Goal: Check status: Check status

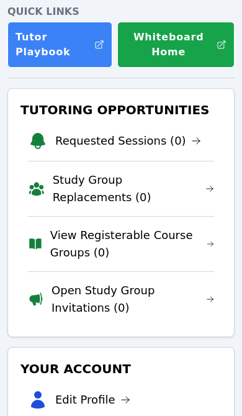
scroll to position [166, 0]
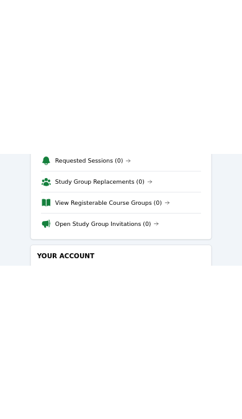
scroll to position [267, 0]
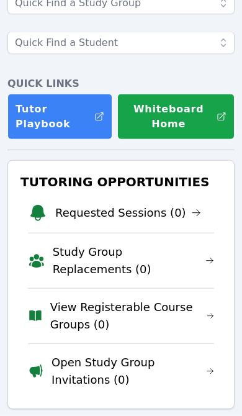
scroll to position [103, 0]
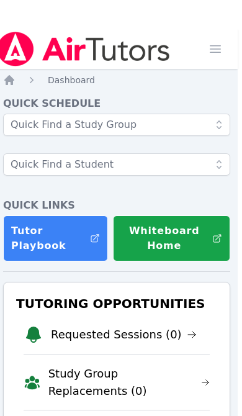
scroll to position [0, 5]
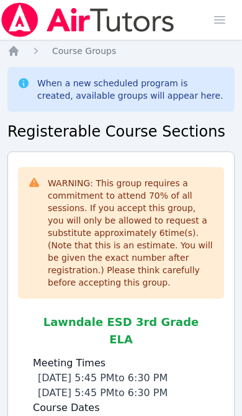
click at [17, 48] on icon "Breadcrumb" at bounding box center [13, 51] width 12 height 12
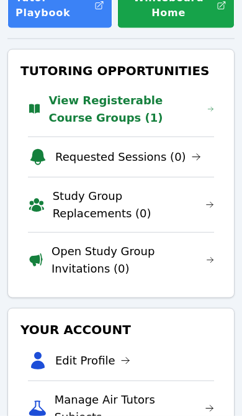
scroll to position [204, 0]
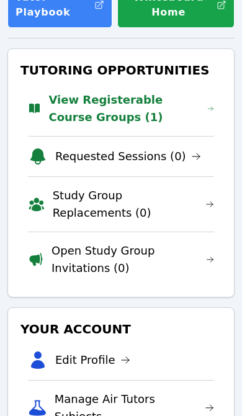
click at [85, 109] on link "View Registerable Course Groups (1)" at bounding box center [131, 108] width 166 height 35
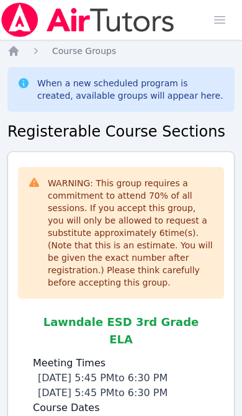
click at [17, 48] on icon "Breadcrumb" at bounding box center [13, 51] width 12 height 12
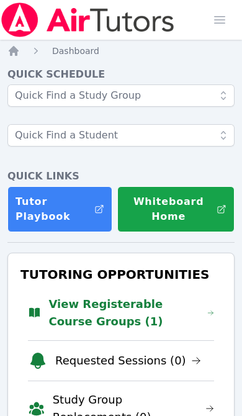
click at [103, 309] on link "View Registerable Course Groups (1)" at bounding box center [131, 313] width 166 height 35
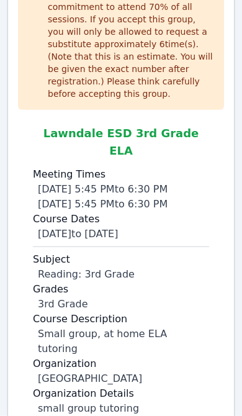
scroll to position [190, 0]
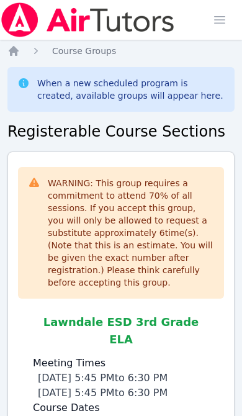
click at [2, 37] on img at bounding box center [88, 19] width 176 height 35
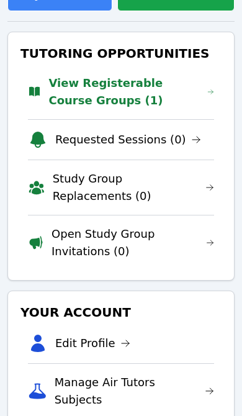
scroll to position [221, 0]
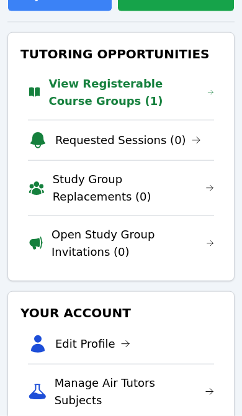
click at [162, 87] on link "View Registerable Course Groups (1)" at bounding box center [131, 92] width 166 height 35
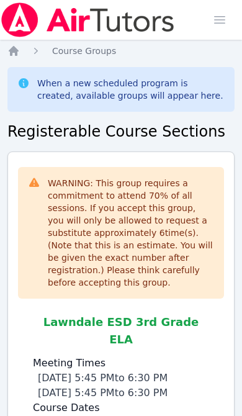
click at [9, 50] on icon "Breadcrumb" at bounding box center [13, 51] width 12 height 12
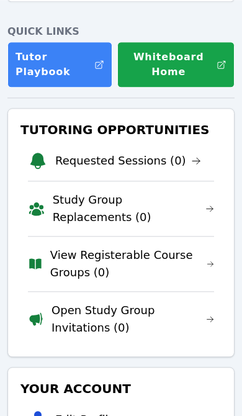
click at [163, 259] on link "View Registerable Course Groups (0)" at bounding box center [132, 264] width 164 height 35
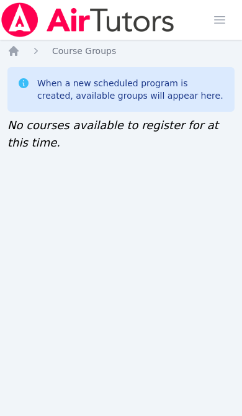
click at [8, 52] on icon "Breadcrumb" at bounding box center [13, 51] width 12 height 12
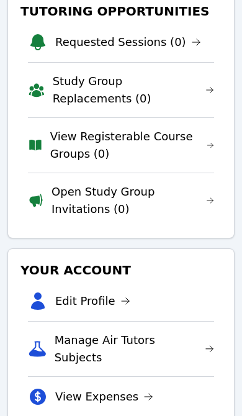
scroll to position [255, 0]
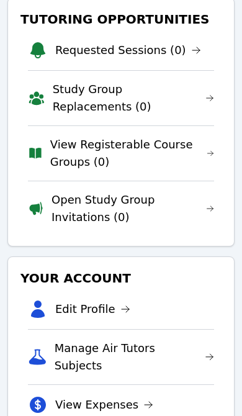
click at [167, 137] on link "View Registerable Course Groups (0)" at bounding box center [132, 153] width 164 height 35
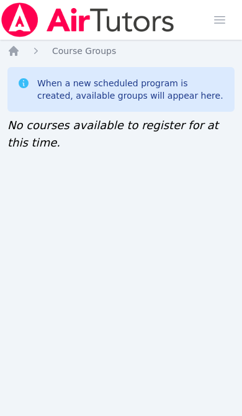
click at [17, 53] on icon "Breadcrumb" at bounding box center [14, 51] width 10 height 10
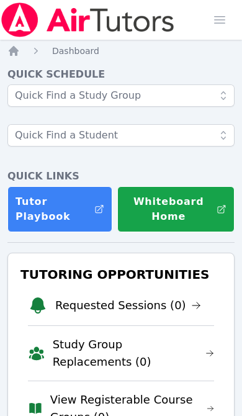
click at [19, 47] on icon "Breadcrumb" at bounding box center [13, 51] width 12 height 12
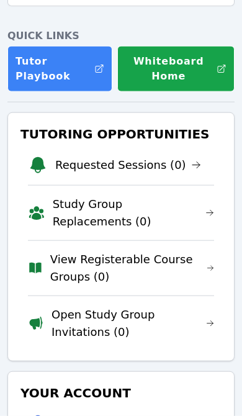
scroll to position [142, 0]
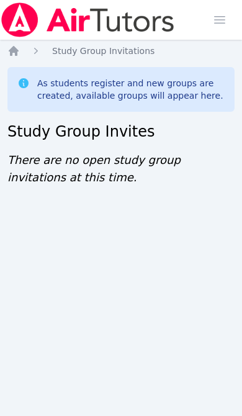
click at [19, 54] on icon "Breadcrumb" at bounding box center [13, 51] width 12 height 12
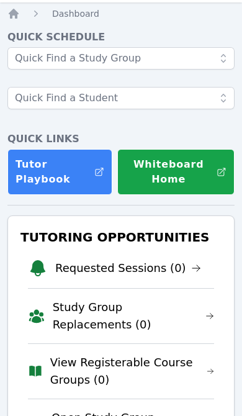
scroll to position [54, 0]
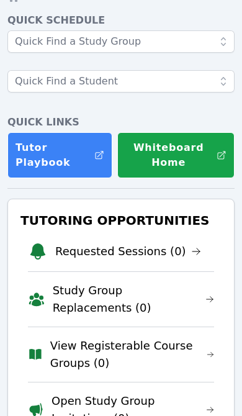
click at [161, 401] on link "Open Study Group Invitations (0)" at bounding box center [133, 410] width 163 height 35
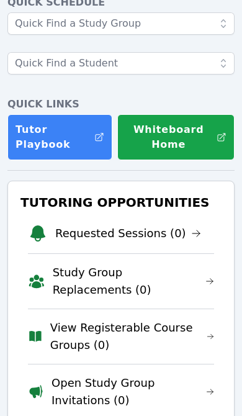
scroll to position [103, 0]
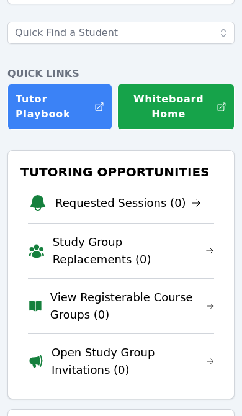
click at [172, 355] on link "Open Study Group Invitations (0)" at bounding box center [133, 361] width 163 height 35
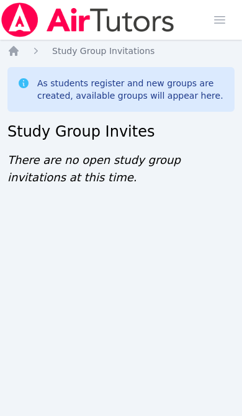
click at [17, 48] on icon "Breadcrumb" at bounding box center [13, 51] width 12 height 12
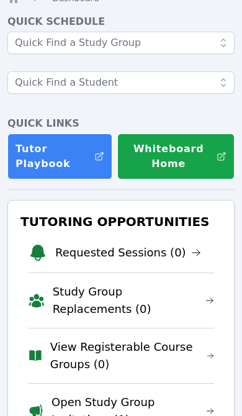
scroll to position [92, 0]
